Goal: Task Accomplishment & Management: Use online tool/utility

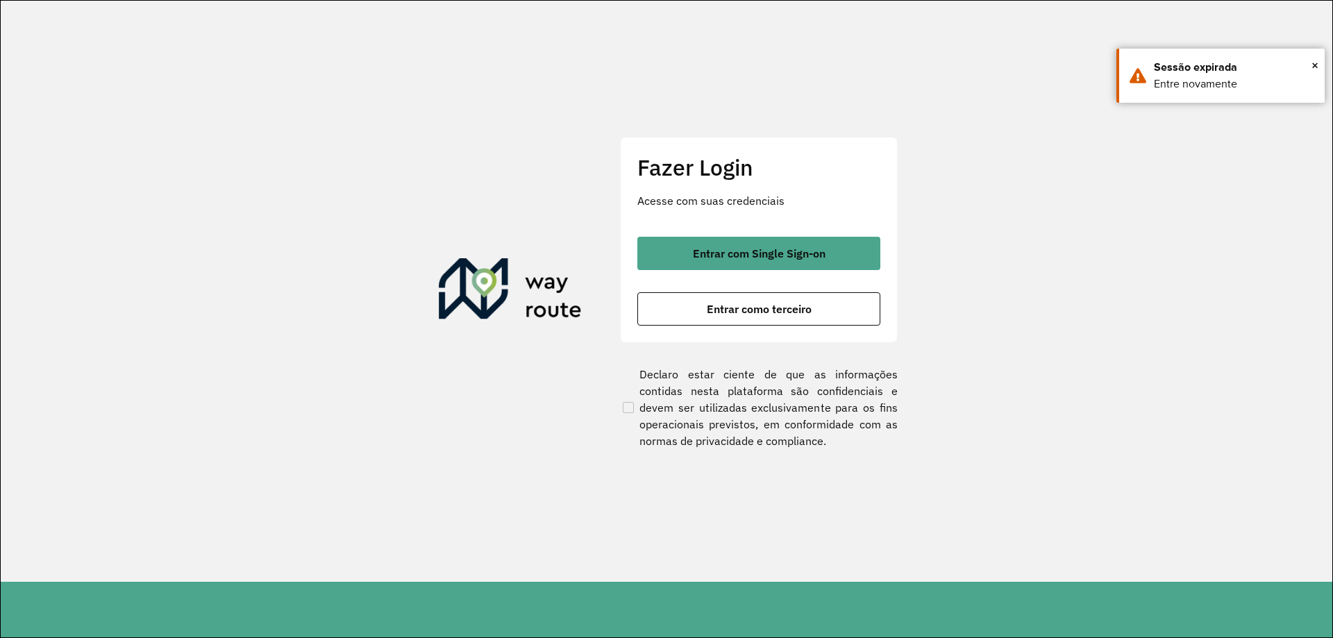
click at [407, 580] on section "Fazer Login Acesse com suas credenciais Entrar com Single Sign-on Entrar como t…" at bounding box center [667, 291] width 1332 height 581
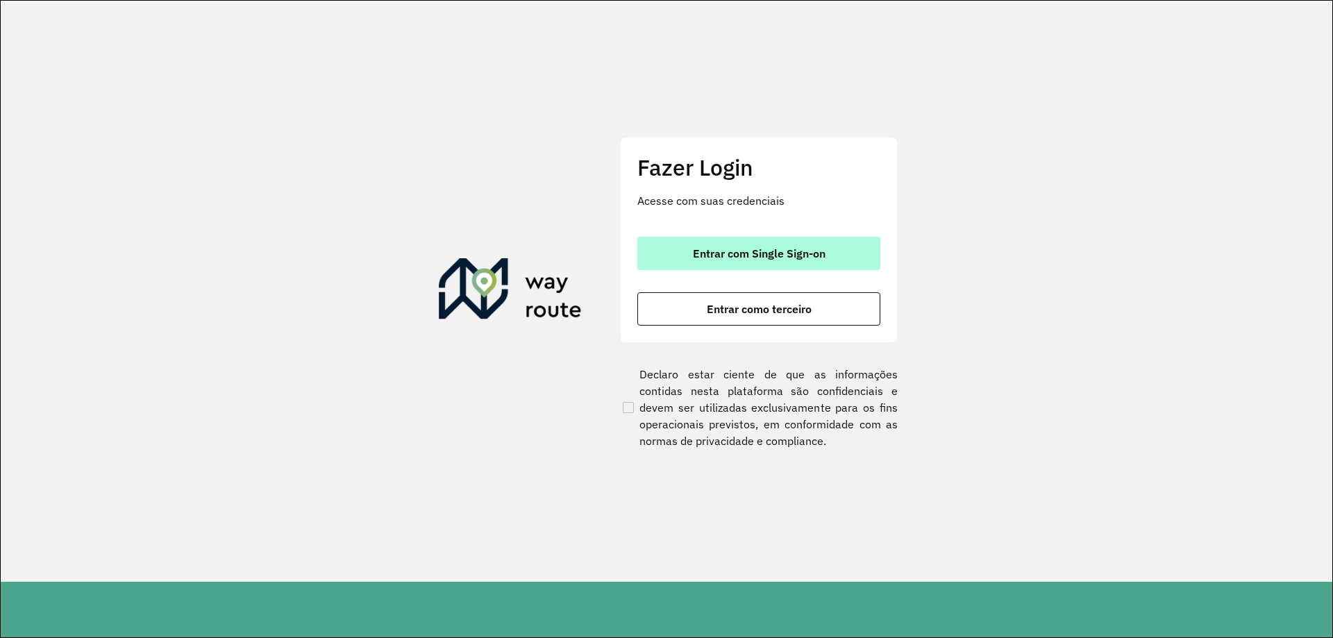
click at [836, 253] on button "Entrar com Single Sign-on" at bounding box center [758, 253] width 243 height 33
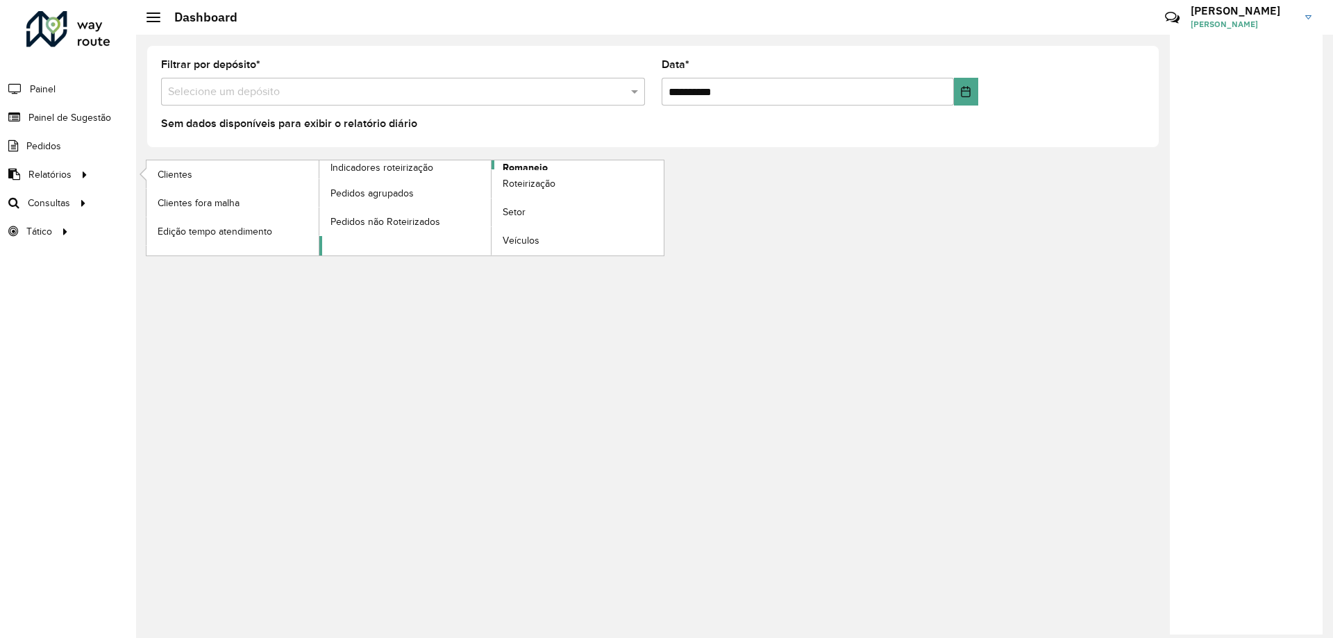
click at [537, 162] on span "Romaneio" at bounding box center [525, 167] width 45 height 15
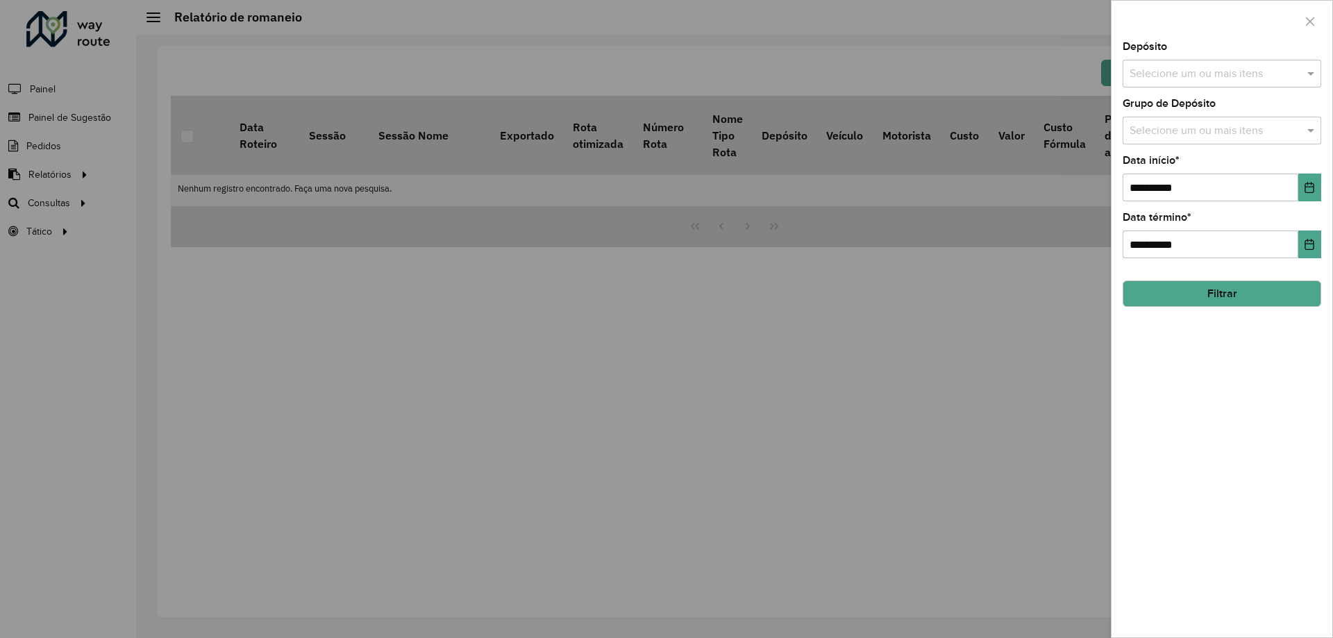
drag, startPoint x: 1231, startPoint y: 305, endPoint x: 1235, endPoint y: 294, distance: 11.9
click at [1231, 305] on button "Filtrar" at bounding box center [1222, 293] width 199 height 26
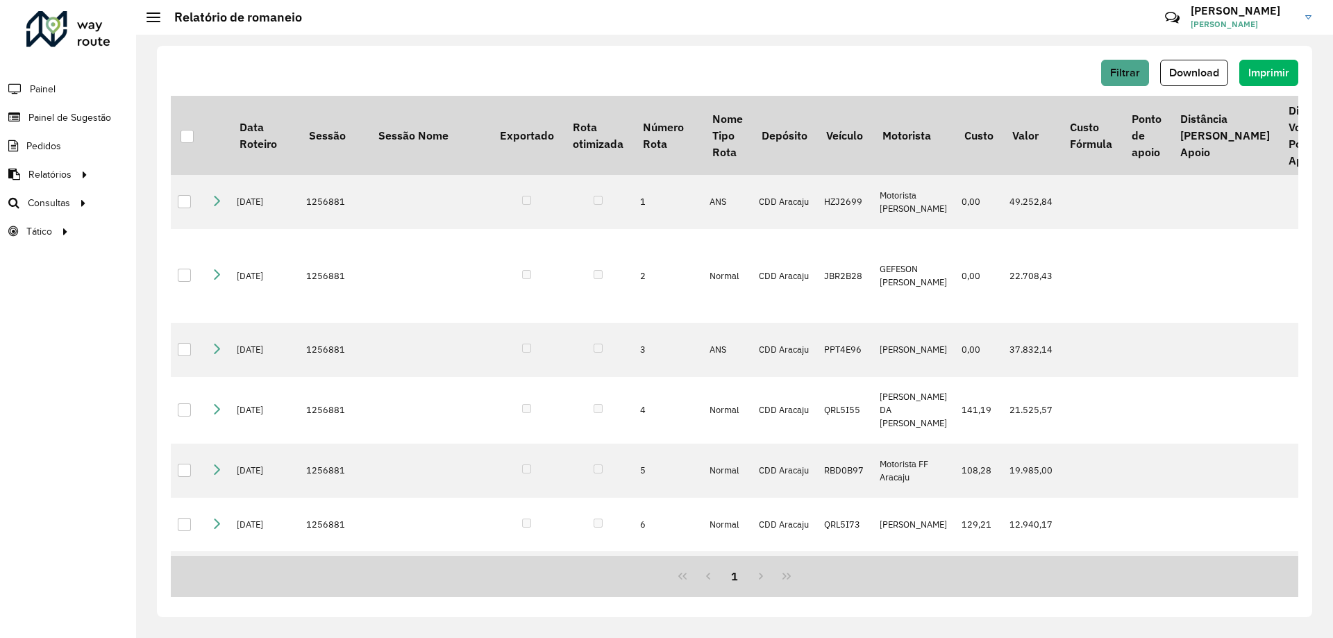
click at [1186, 77] on span "Download" at bounding box center [1194, 73] width 50 height 12
